Goal: Transaction & Acquisition: Purchase product/service

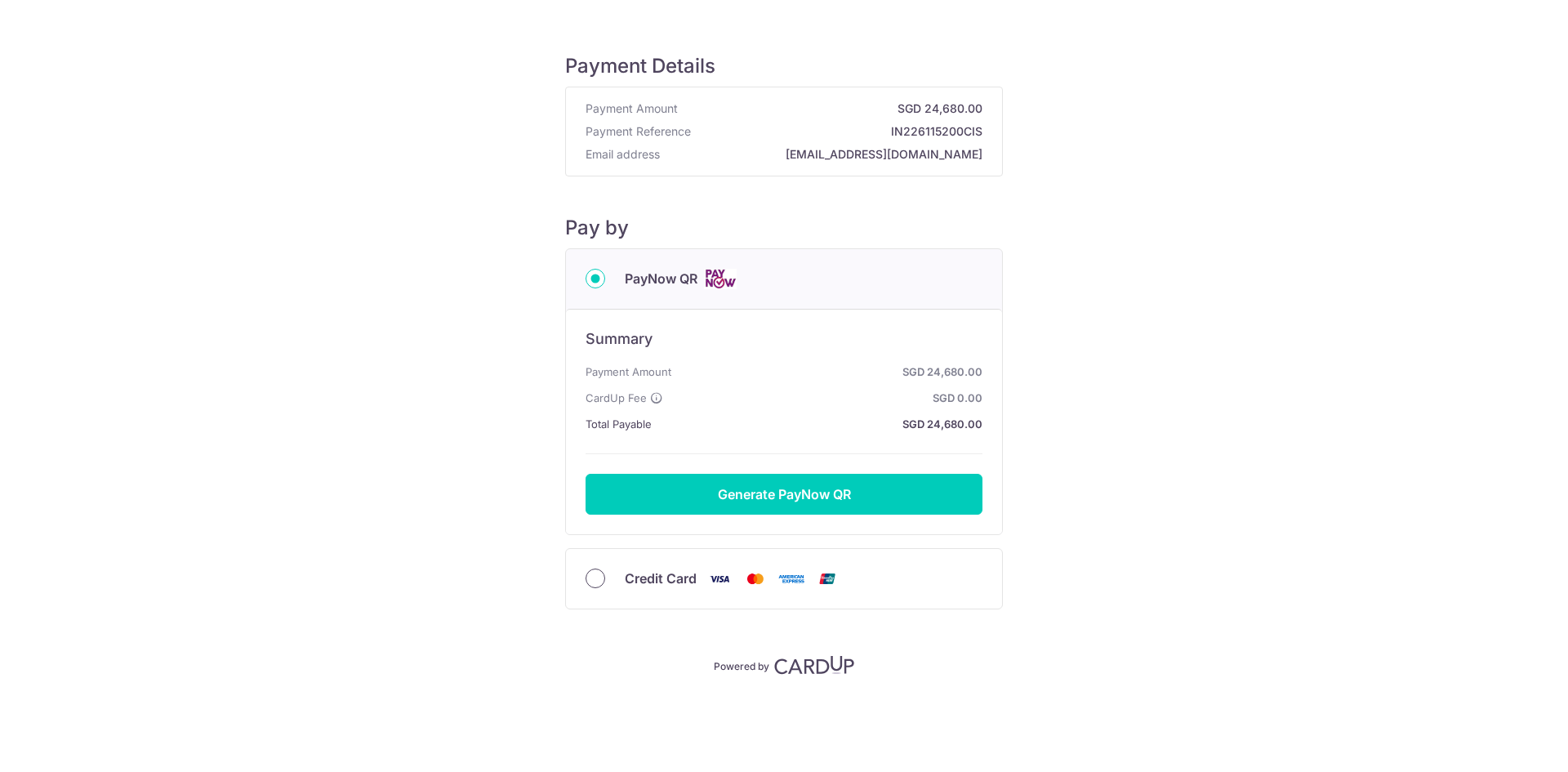
click at [595, 578] on input "Credit Card" at bounding box center [595, 578] width 19 height 19
radio input "true"
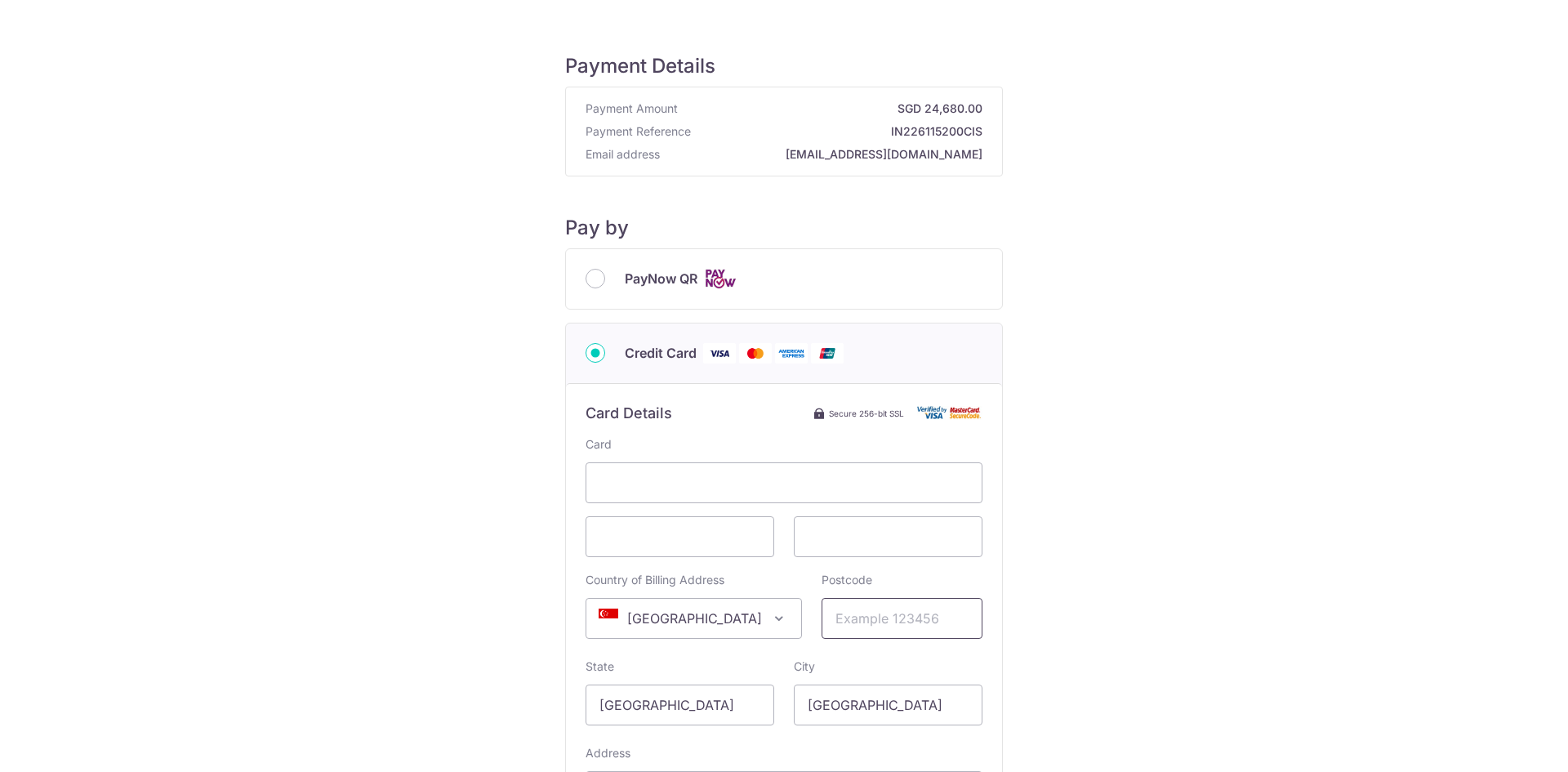
click at [843, 627] on input "Postcode" at bounding box center [901, 618] width 161 height 41
type input "07242"
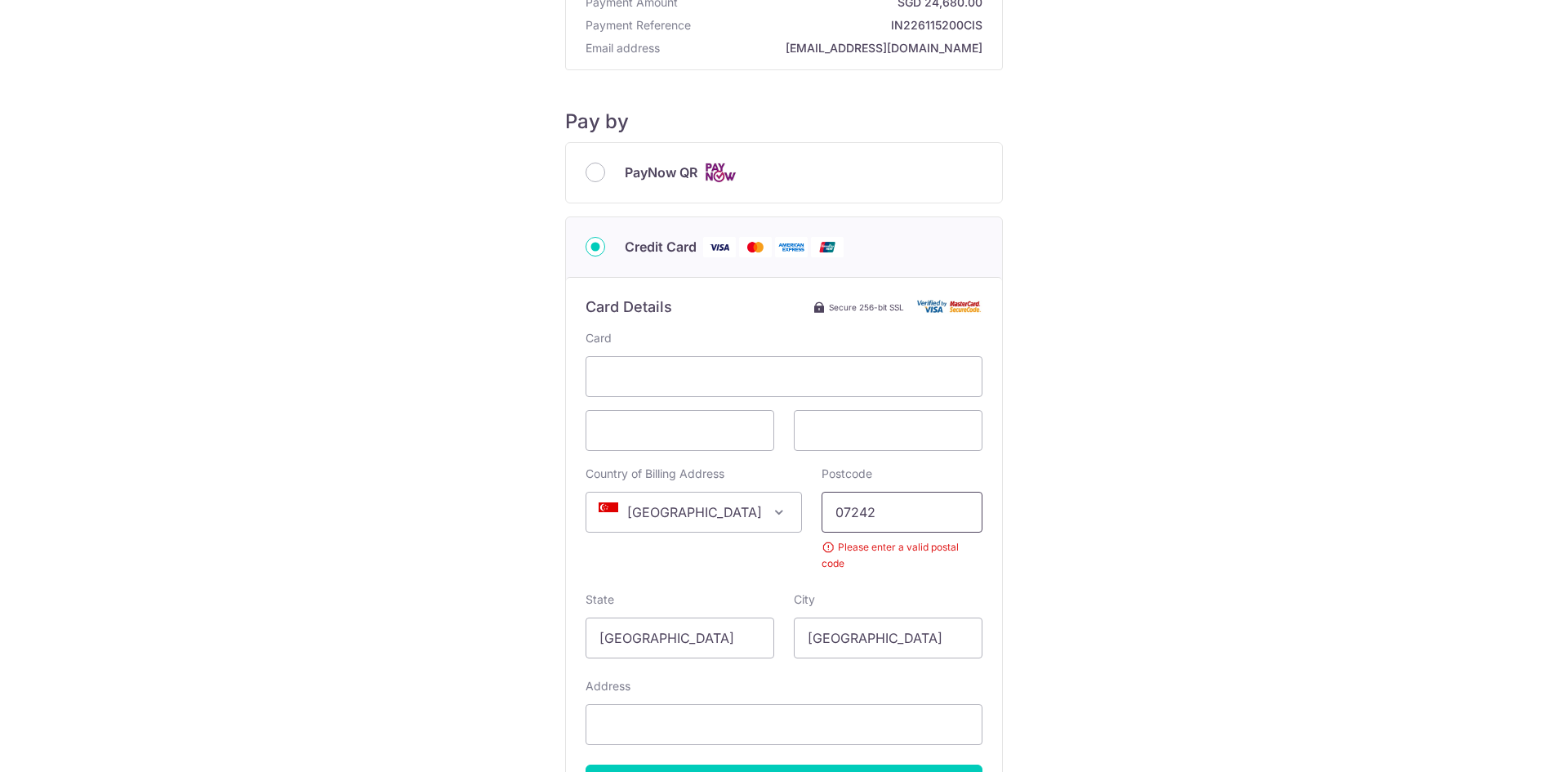
scroll to position [164, 0]
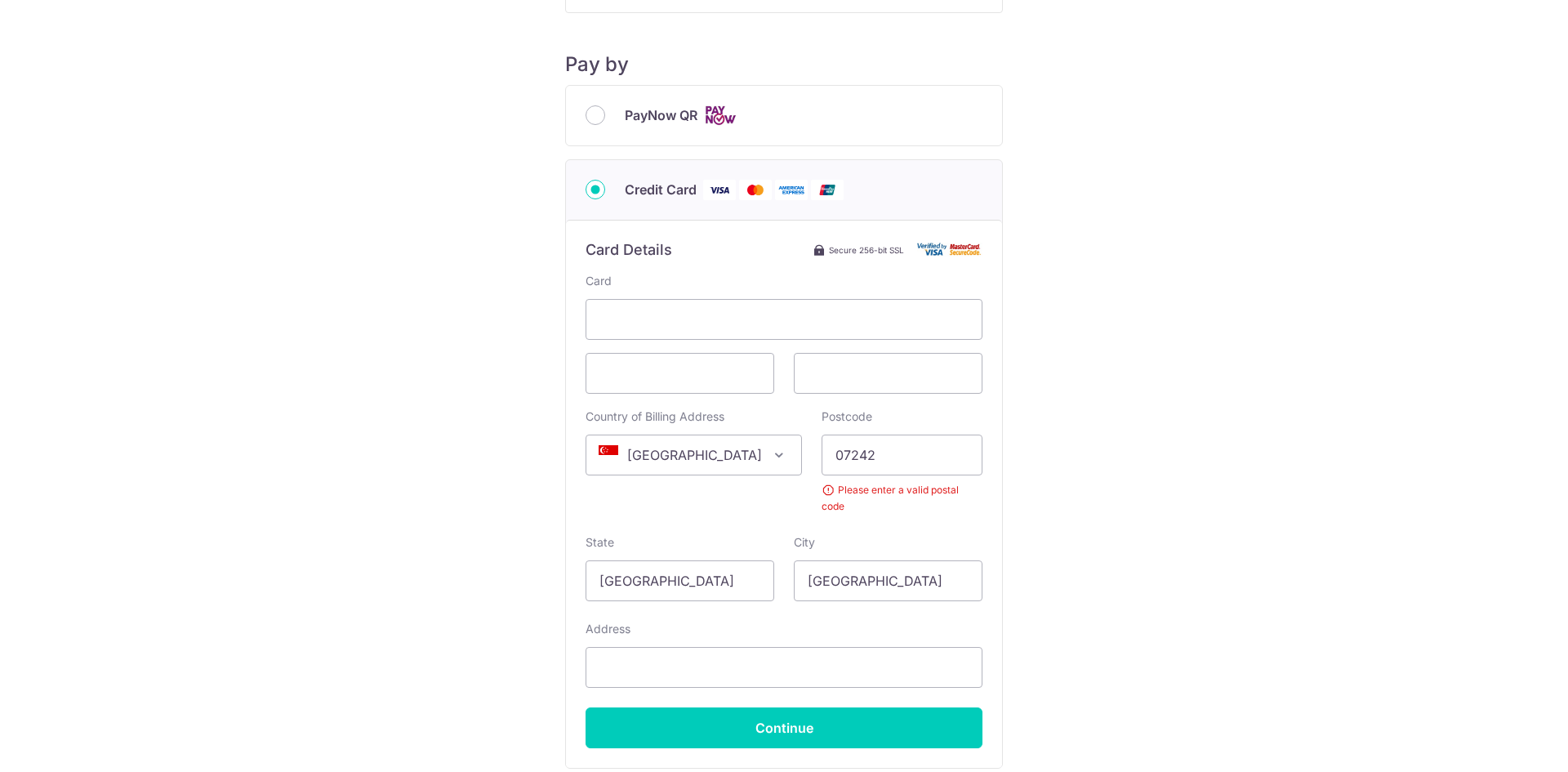
click at [769, 451] on span at bounding box center [779, 454] width 19 height 19
select select "122"
click at [856, 457] on input "07242" at bounding box center [901, 455] width 161 height 41
type input "0"
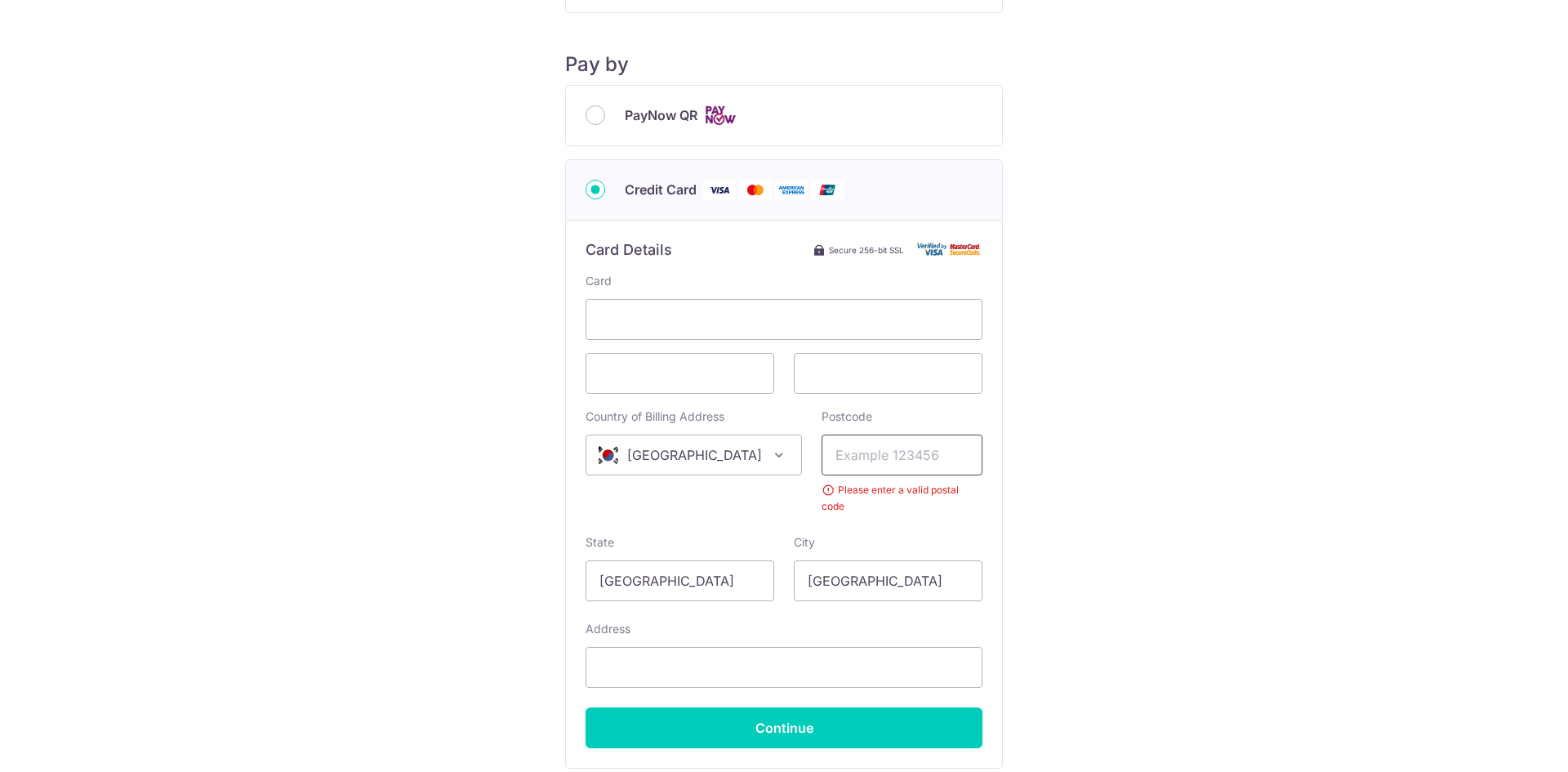
click at [856, 457] on input "Postcode" at bounding box center [901, 455] width 161 height 41
type input "07242"
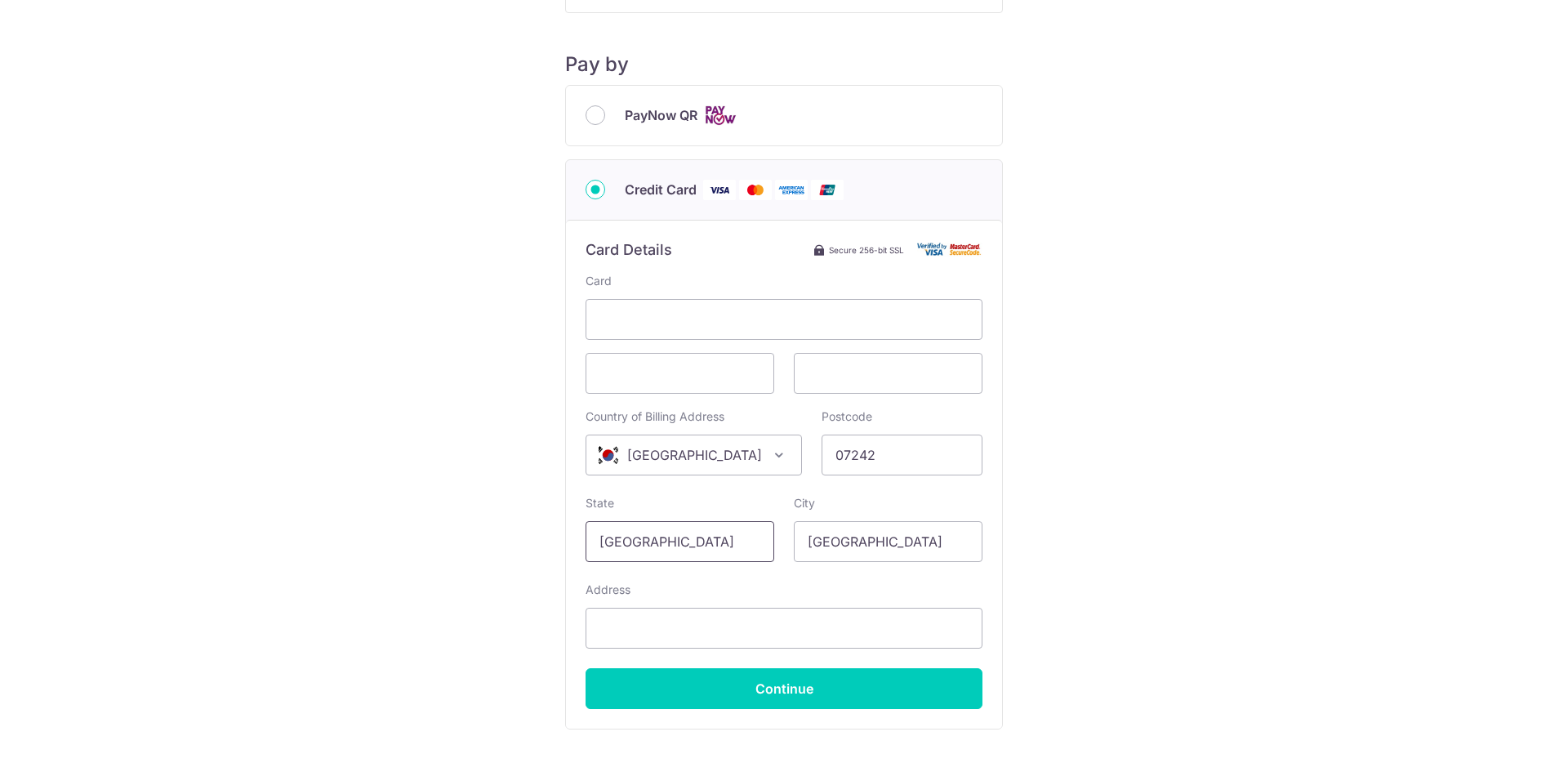
click at [719, 546] on input "[GEOGRAPHIC_DATA]" at bounding box center [680, 541] width 189 height 41
type input "S"
type input "[GEOGRAPHIC_DATA]"
click at [893, 542] on input "[GEOGRAPHIC_DATA]" at bounding box center [888, 541] width 189 height 41
type input "S"
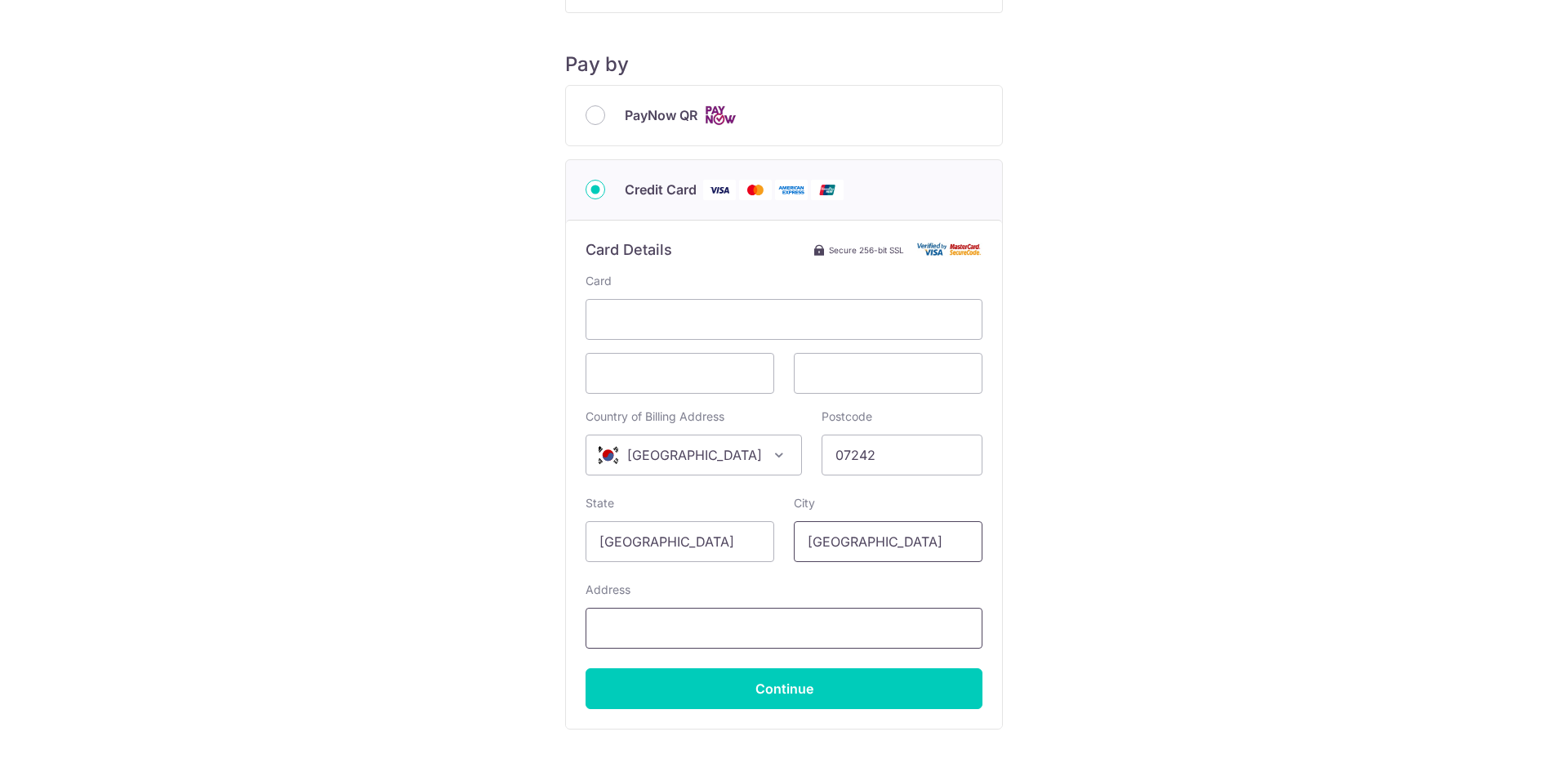
type input "[GEOGRAPHIC_DATA]"
click at [678, 625] on input "Address" at bounding box center [784, 628] width 397 height 41
type input "yeouidaero 8"
click at [771, 692] on input "Continue" at bounding box center [784, 688] width 397 height 41
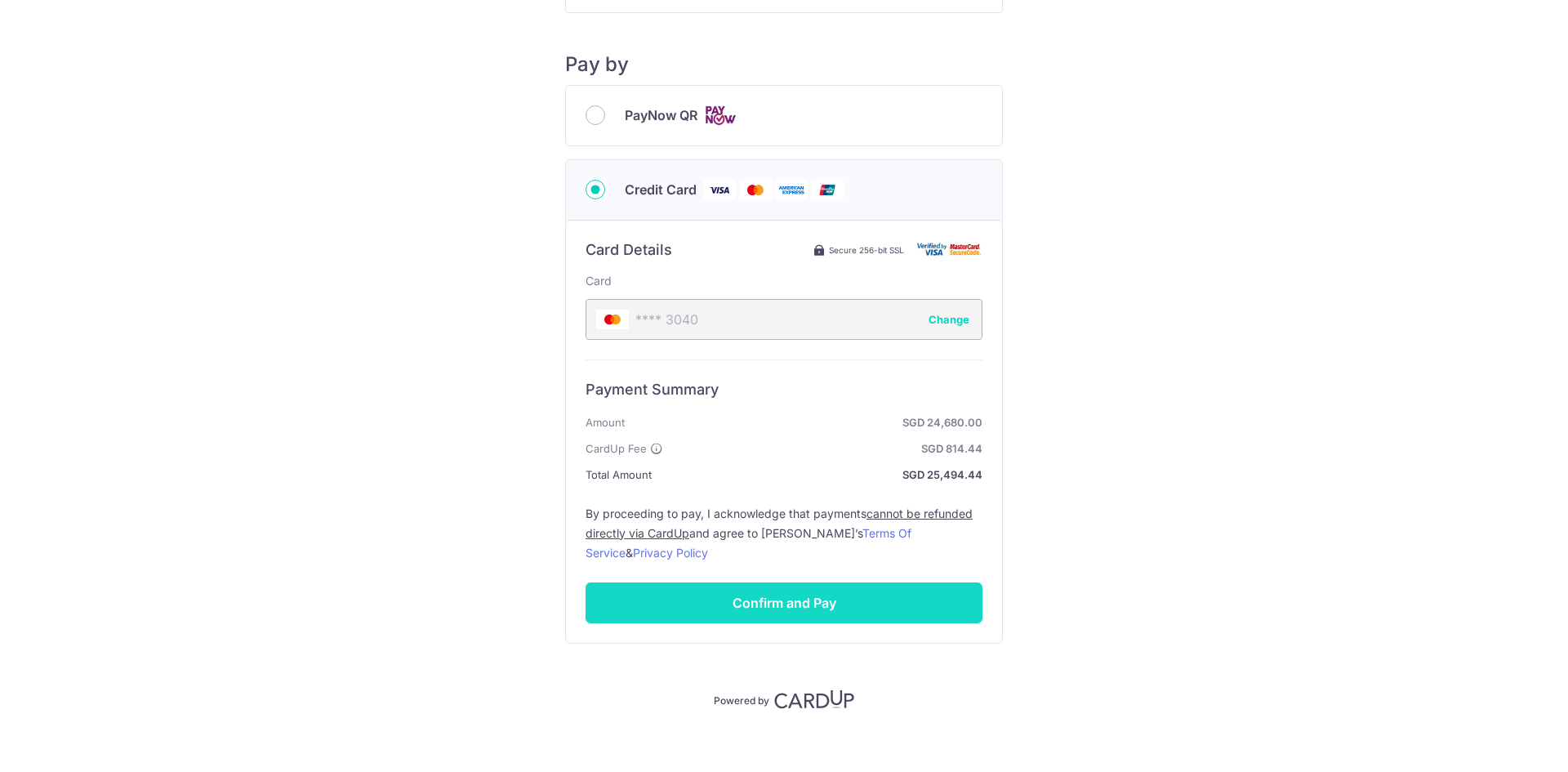
click at [795, 593] on input "Confirm and Pay" at bounding box center [784, 603] width 397 height 41
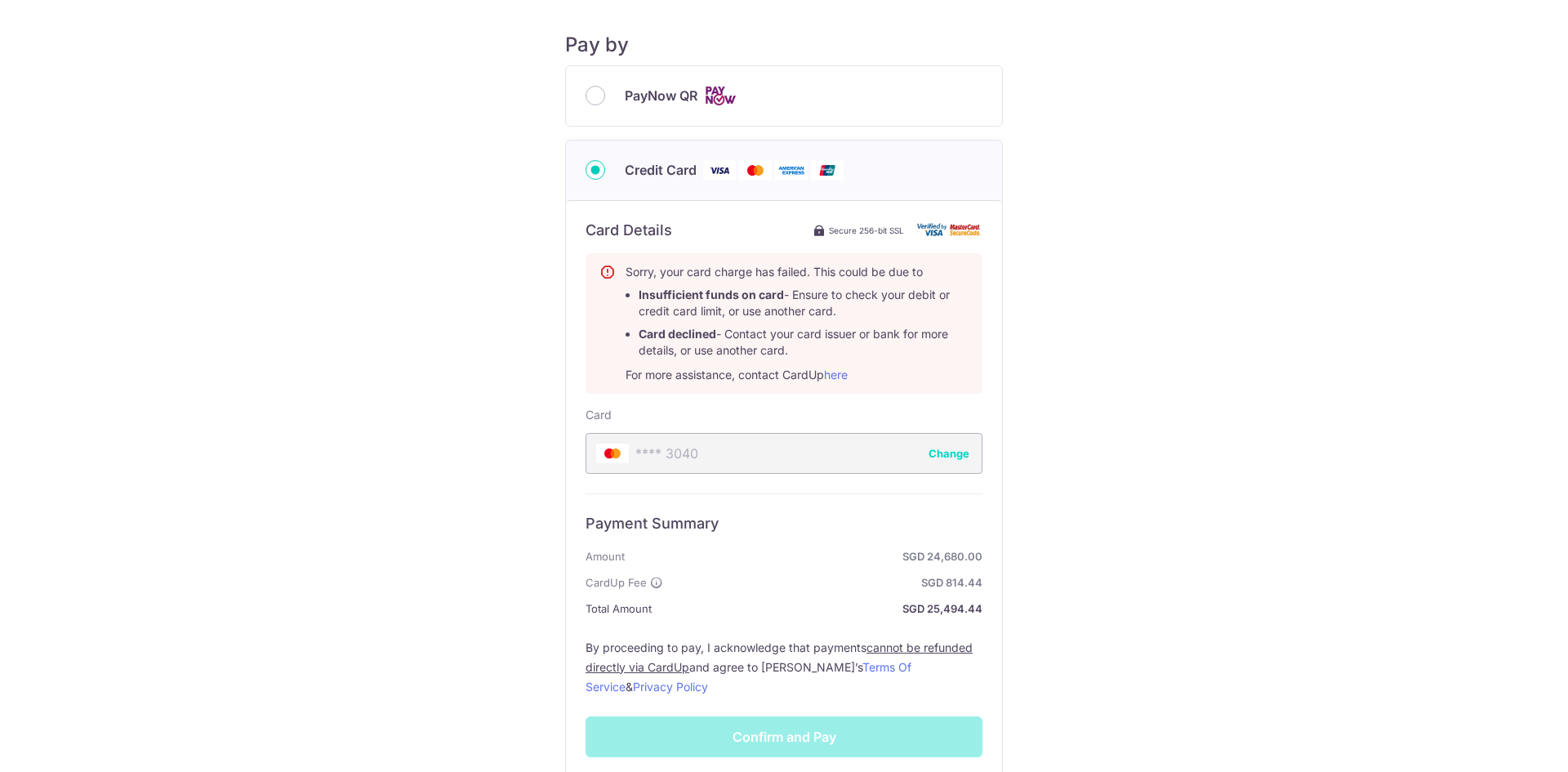
scroll to position [245, 0]
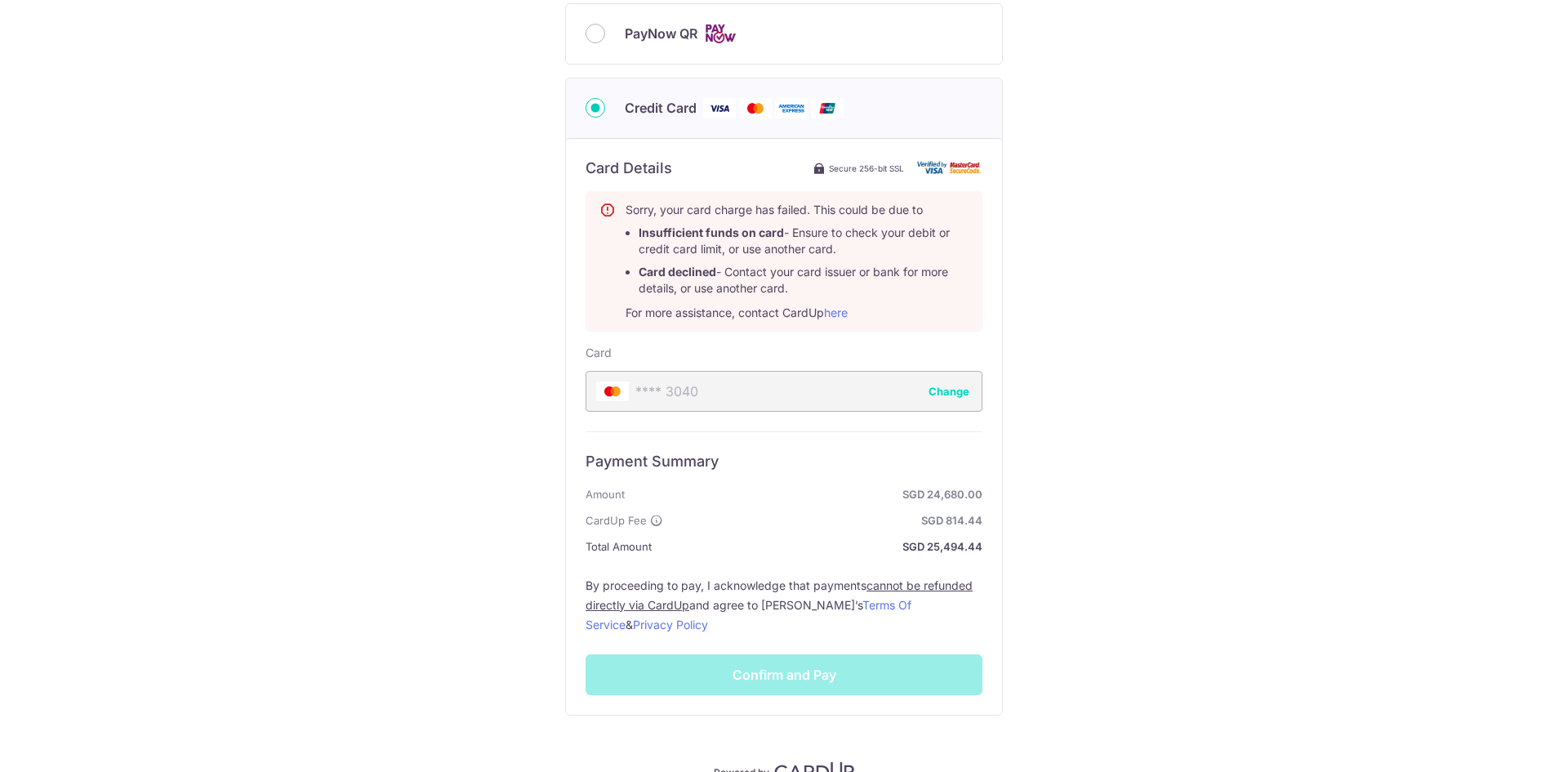
click at [844, 678] on div "Payment Summary Amount SGD 24,680.00 CardUp Fee SGD 814.44 Total Amount SGD 25,…" at bounding box center [784, 563] width 397 height 264
click at [781, 679] on div "Payment Summary Amount SGD 24,680.00 CardUp Fee SGD 814.44 Total Amount SGD 25,…" at bounding box center [784, 563] width 397 height 264
click at [936, 396] on button "Change" at bounding box center [949, 391] width 41 height 17
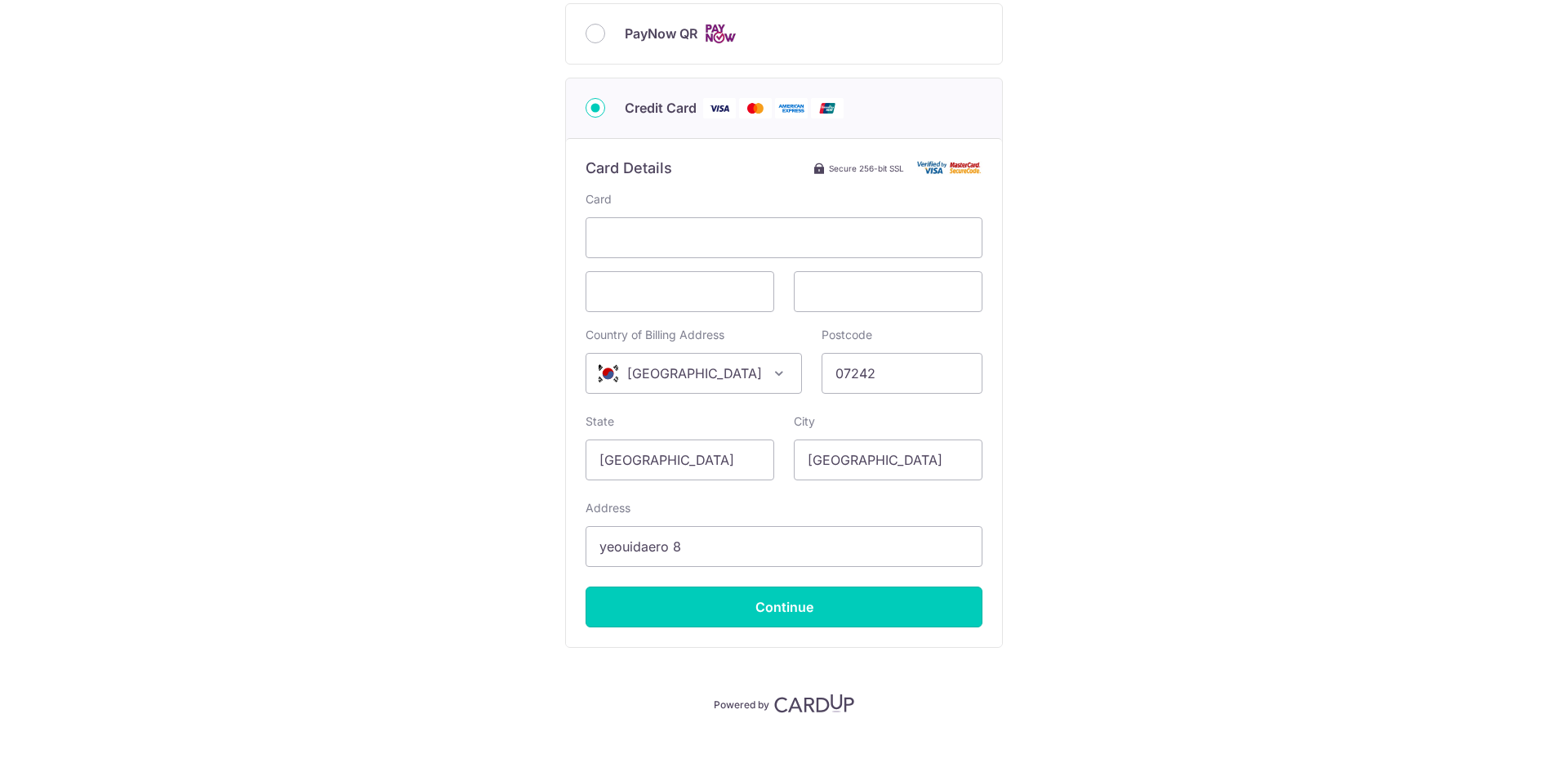
click at [769, 608] on input "Continue" at bounding box center [784, 607] width 397 height 41
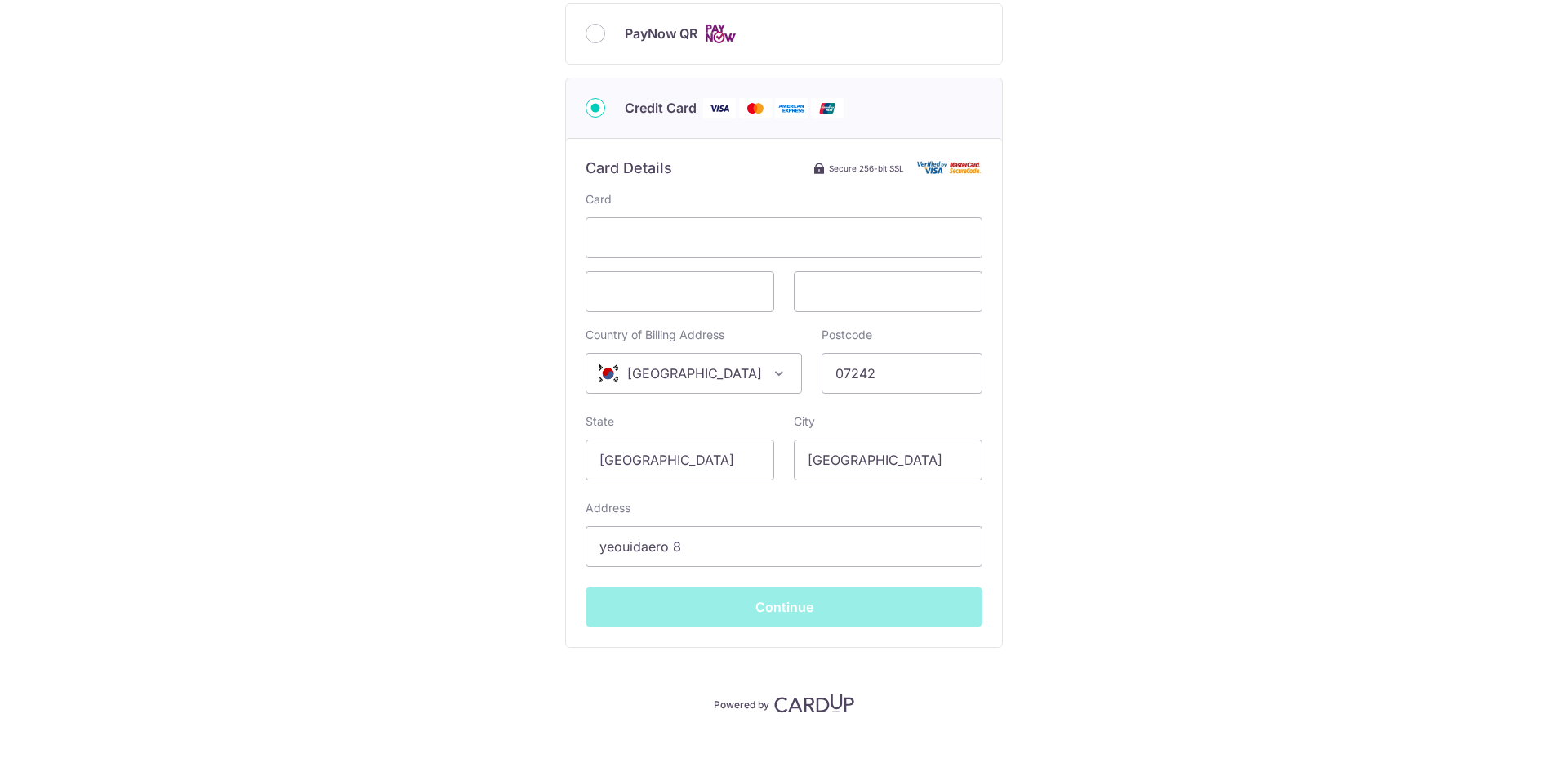
scroll to position [177, 0]
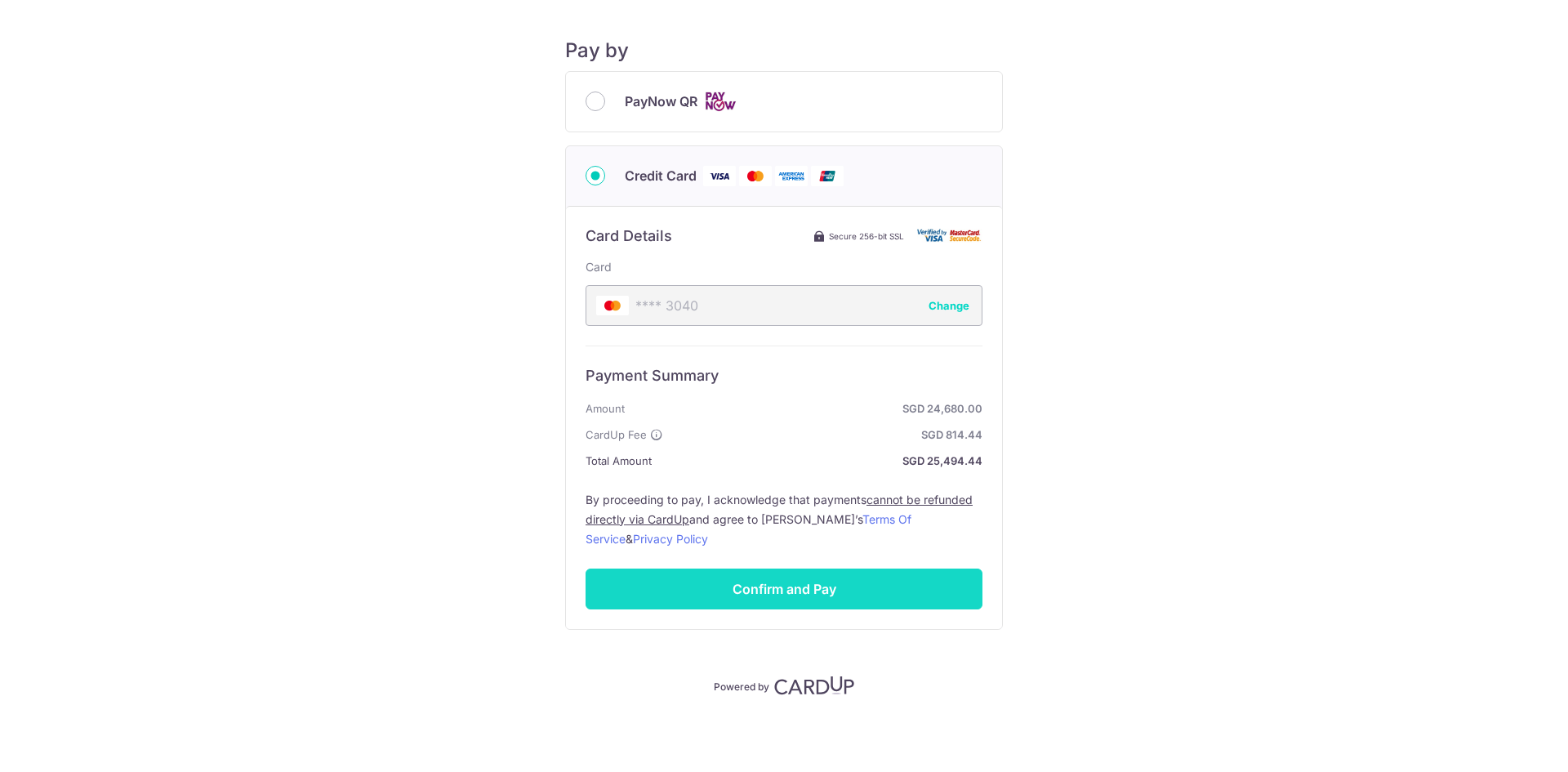
click at [762, 586] on input "Confirm and Pay" at bounding box center [784, 588] width 397 height 41
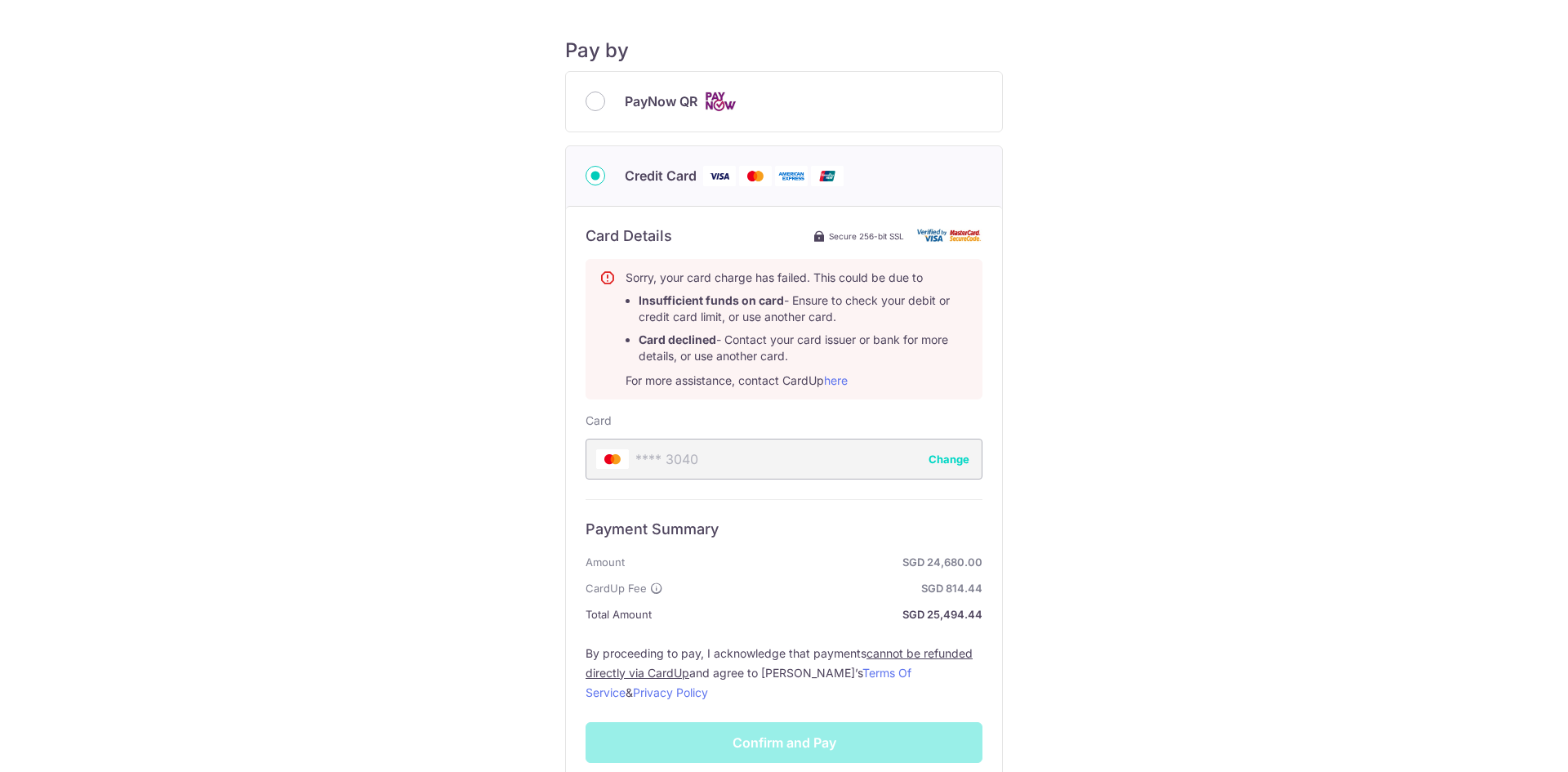
click at [732, 454] on div "**** 3040 Change" at bounding box center [784, 458] width 397 height 41
click at [947, 463] on button "Change" at bounding box center [949, 459] width 41 height 17
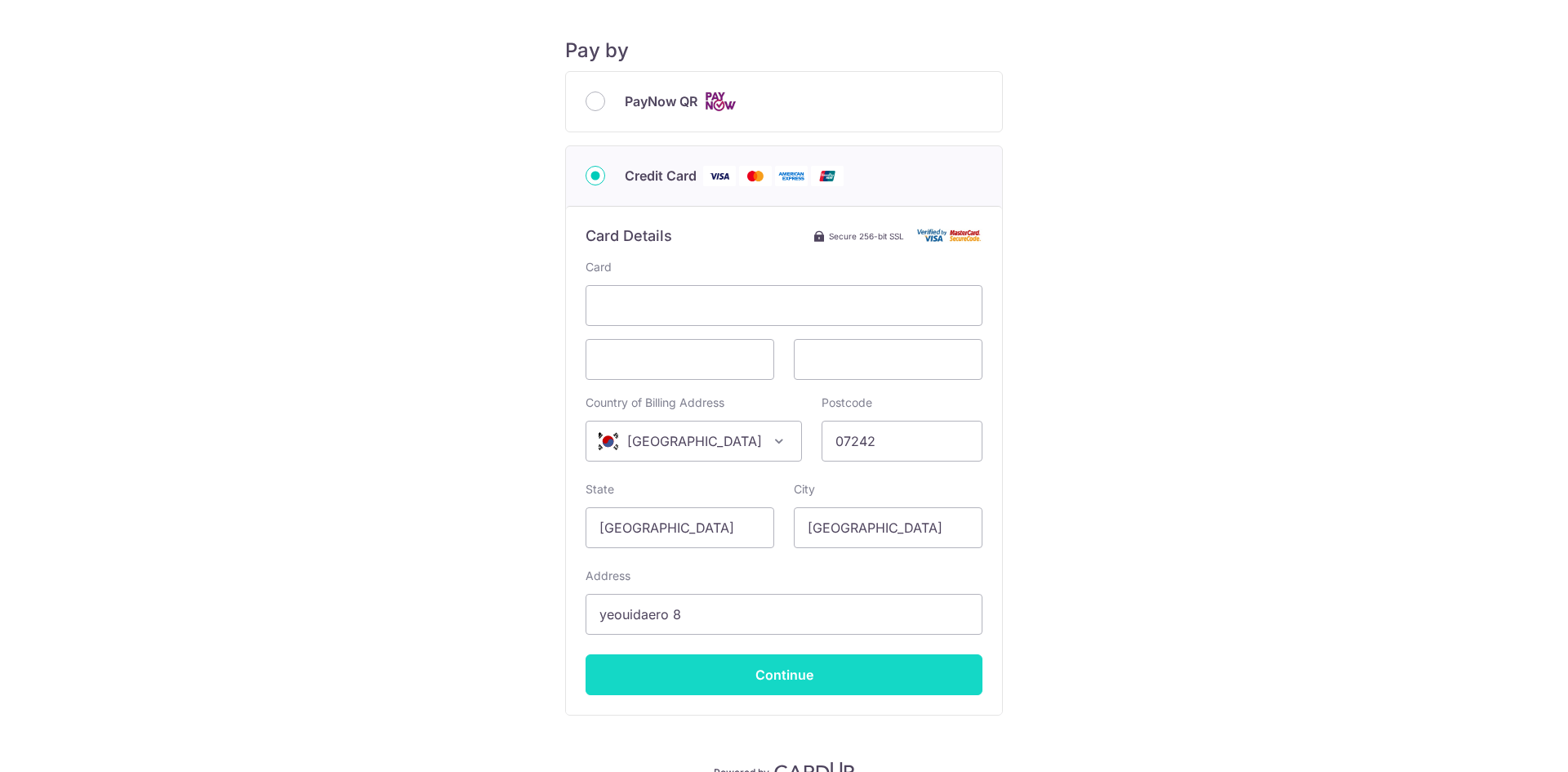
click at [804, 679] on input "Continue" at bounding box center [784, 674] width 397 height 41
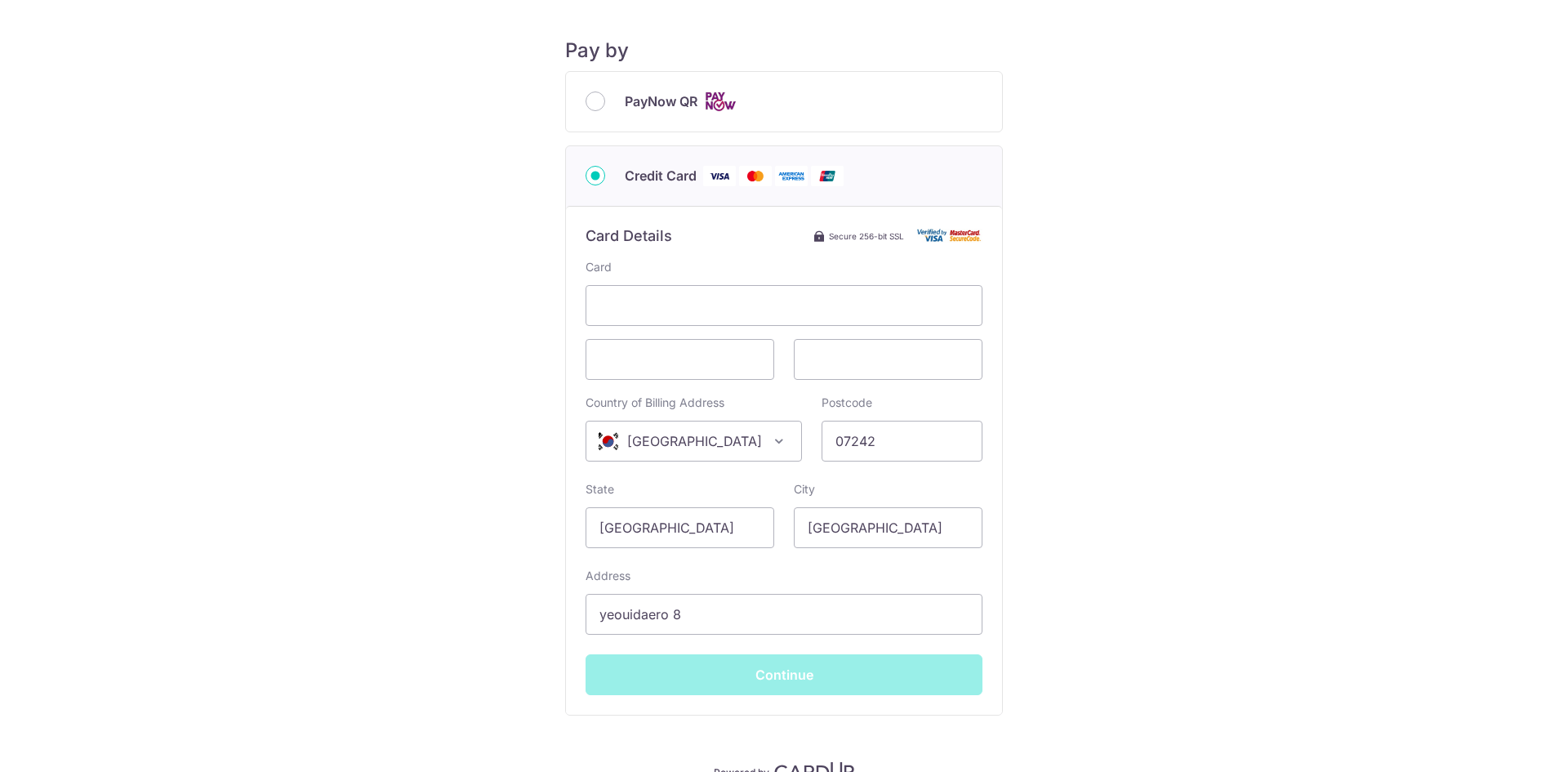
type input "**** 8019"
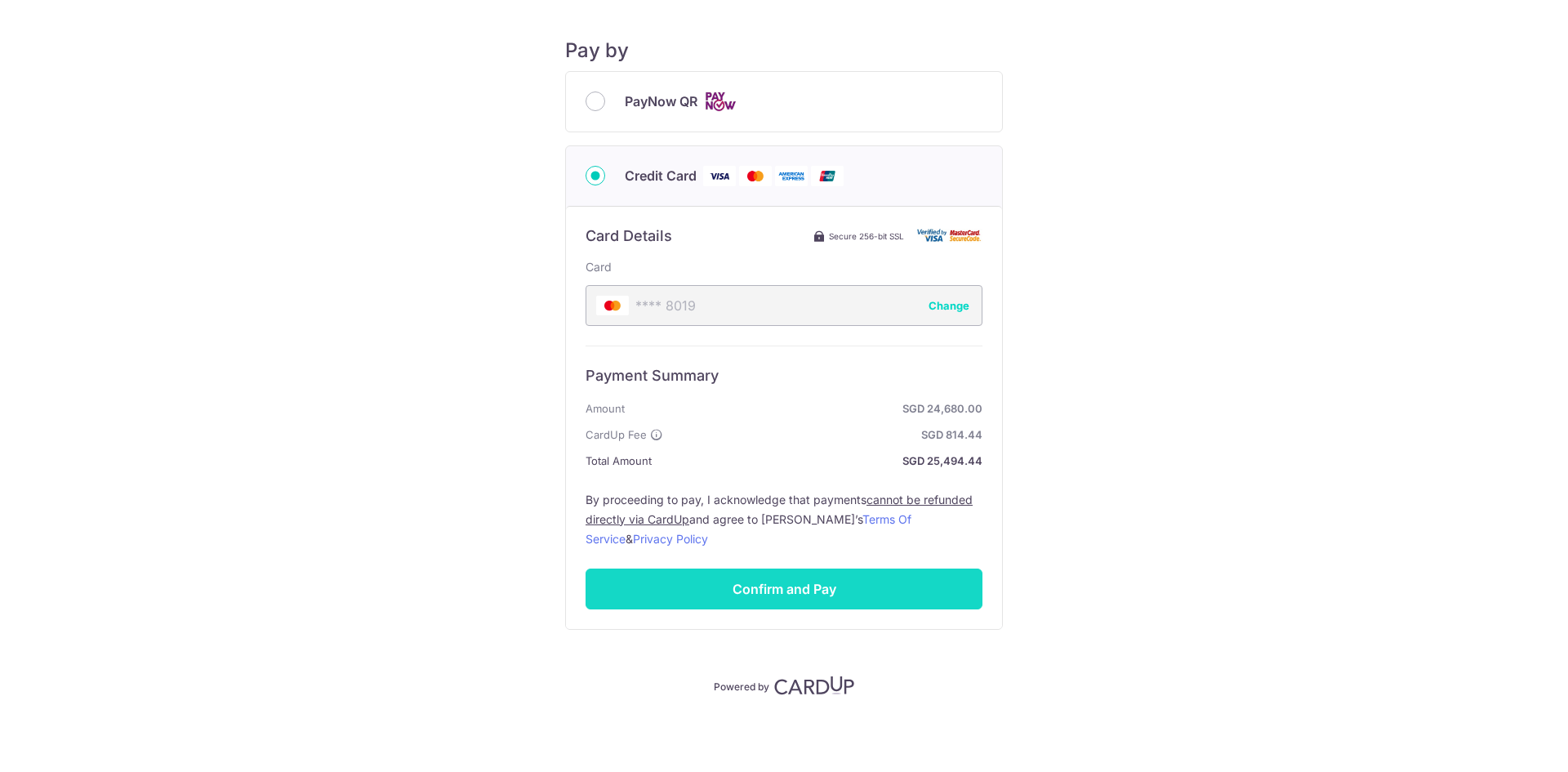
click at [766, 591] on input "Confirm and Pay" at bounding box center [784, 588] width 397 height 41
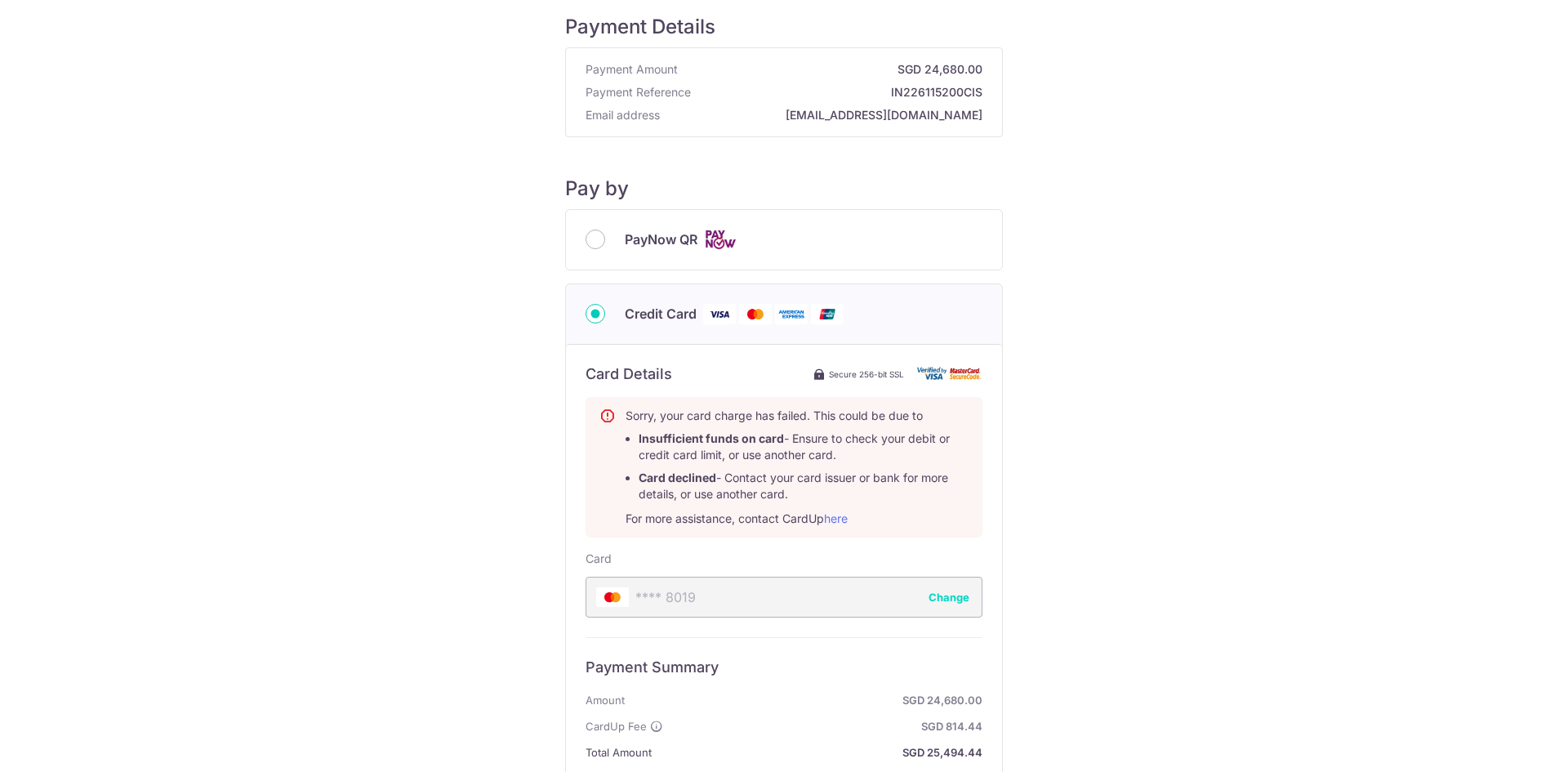
scroll to position [0, 0]
